Goal: Use online tool/utility: Utilize a website feature to perform a specific function

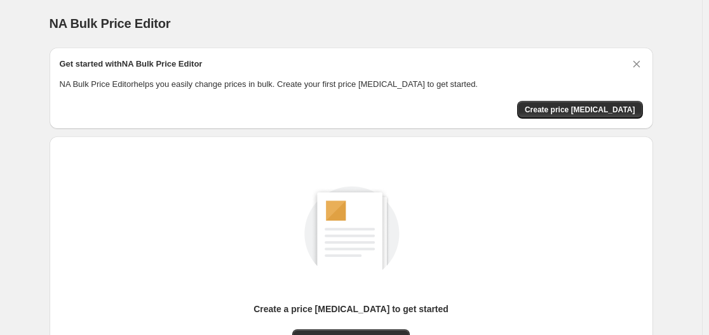
scroll to position [140, 0]
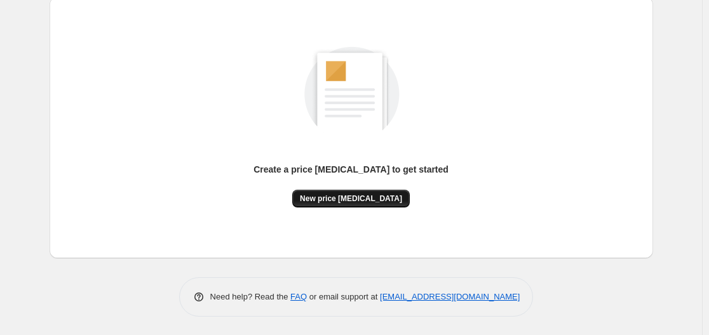
click at [350, 193] on button "New price [MEDICAL_DATA]" at bounding box center [351, 199] width 118 height 18
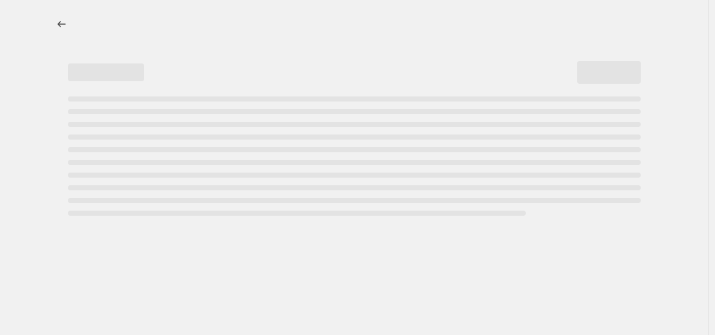
select select "percentage"
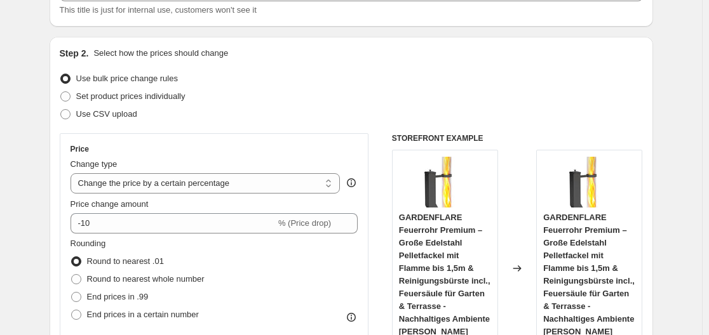
scroll to position [191, 0]
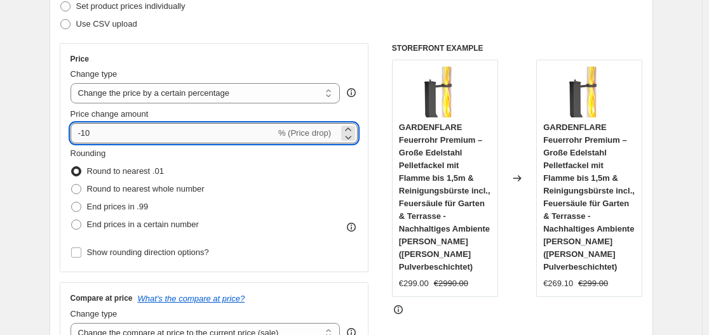
click at [128, 140] on input "-10" at bounding box center [173, 133] width 205 height 20
type input "-1"
type input "-35"
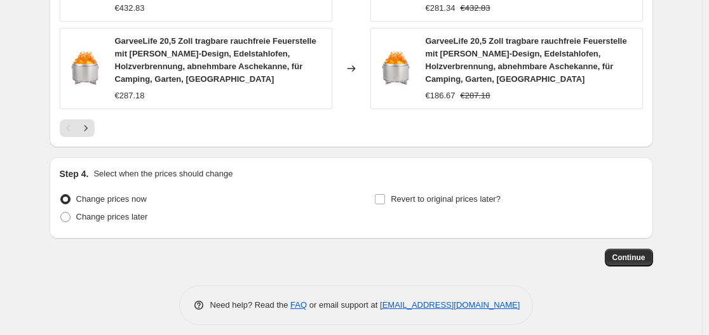
scroll to position [1108, 0]
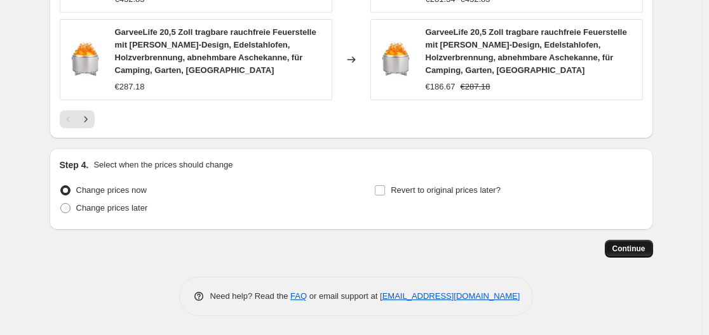
click at [642, 241] on button "Continue" at bounding box center [629, 249] width 48 height 18
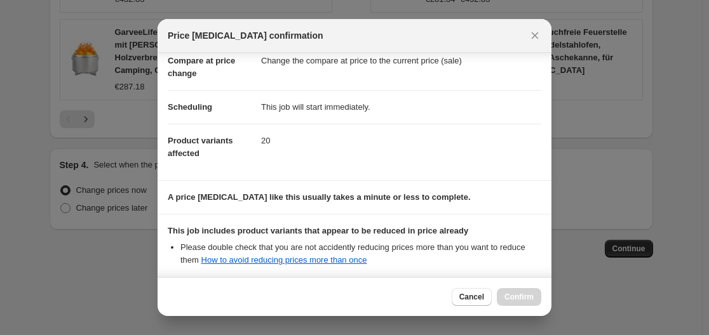
scroll to position [200, 0]
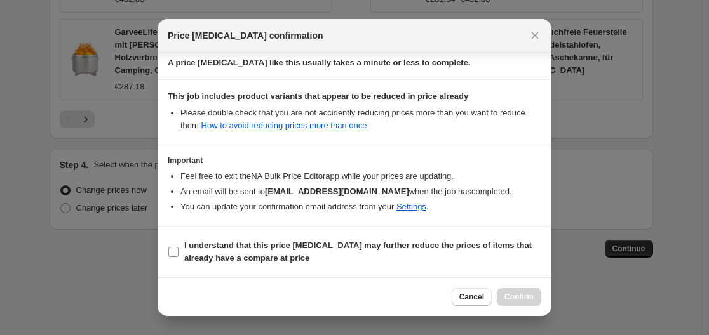
click at [174, 256] on input "I understand that this price change job may further reduce the prices of items …" at bounding box center [173, 252] width 10 height 10
checkbox input "true"
click at [512, 295] on span "Confirm" at bounding box center [518, 297] width 29 height 10
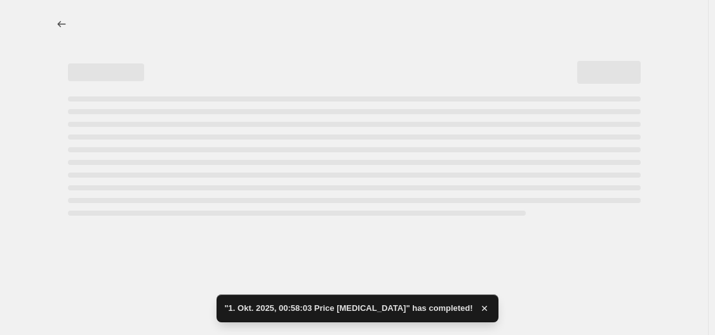
select select "percentage"
